Goal: Task Accomplishment & Management: Complete application form

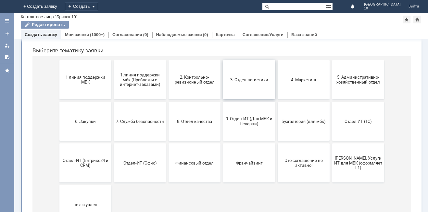
scroll to position [65, 0]
click at [242, 117] on span "9. Отдел-ИТ (Для МБК и Пекарни)" at bounding box center [249, 121] width 48 height 10
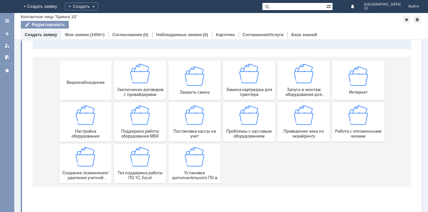
scroll to position [0, 0]
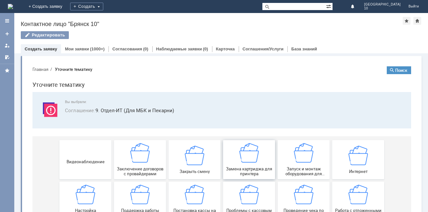
click at [254, 165] on div "Замена картриджа для принтера" at bounding box center [249, 159] width 48 height 33
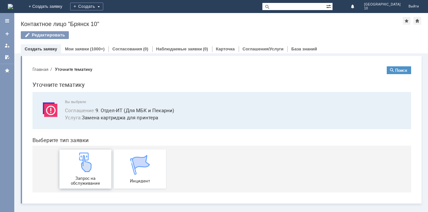
click at [79, 172] on div "Запрос на обслуживание" at bounding box center [85, 168] width 48 height 33
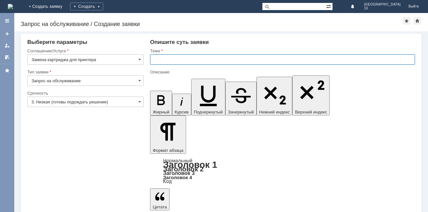
click at [156, 58] on input "text" at bounding box center [282, 59] width 265 height 10
type input "Брянск 10 замена картриджа"
